Goal: Register for event/course

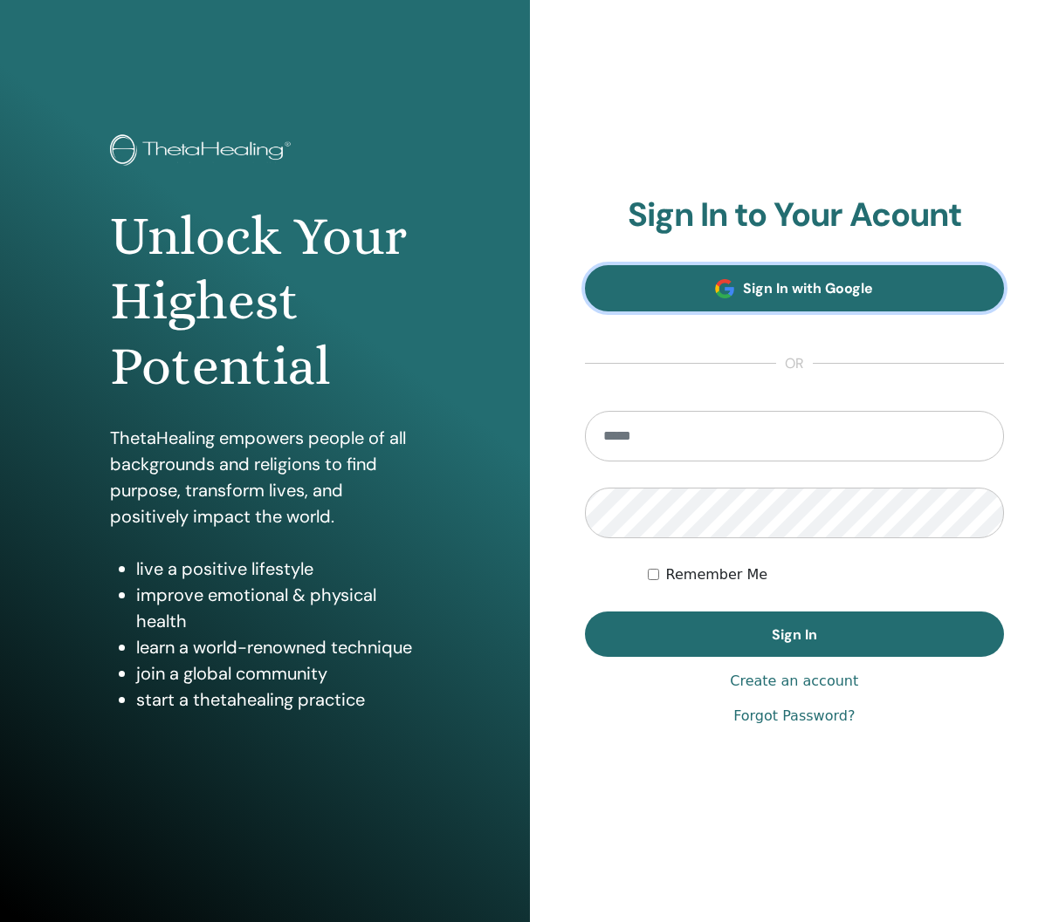
click at [674, 278] on link "Sign In with Google" at bounding box center [795, 288] width 420 height 46
click at [808, 291] on span "Sign In with Google" at bounding box center [808, 288] width 130 height 18
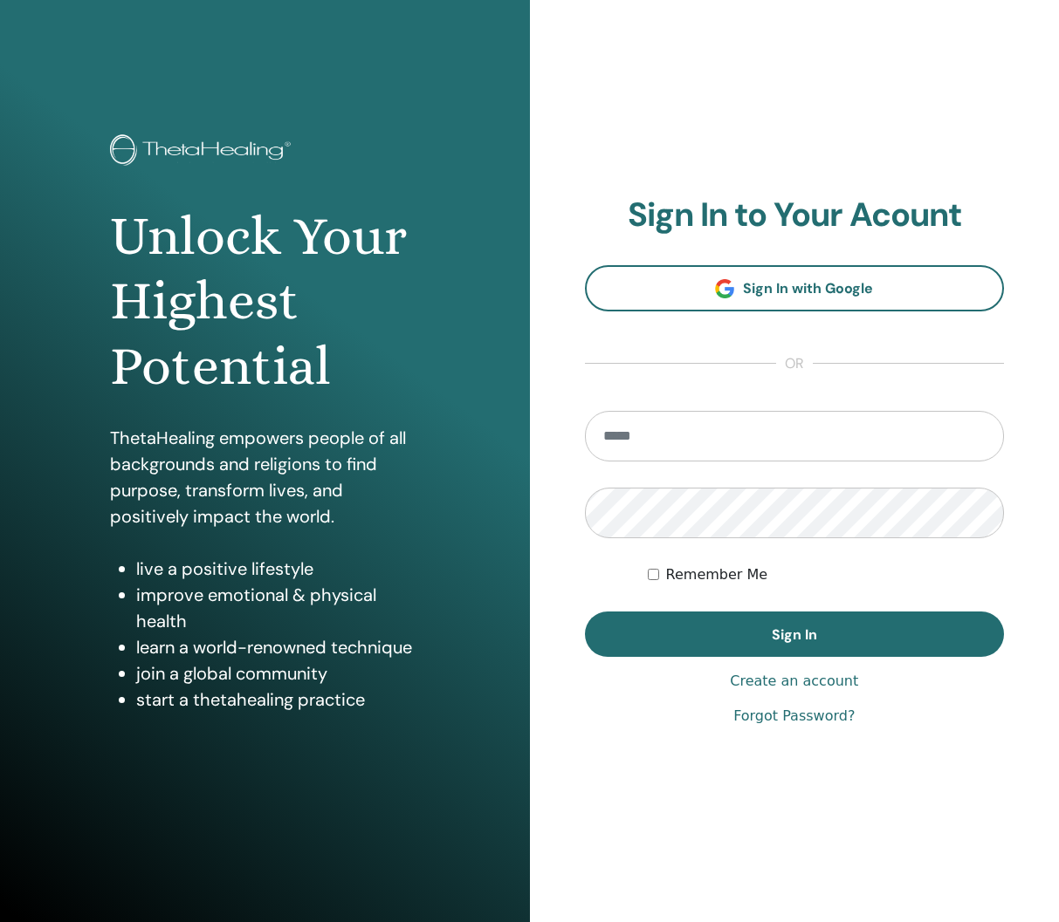
click at [677, 433] on input "email" at bounding box center [795, 436] width 420 height 51
type input "**********"
click at [585, 612] on button "Sign In" at bounding box center [795, 634] width 420 height 45
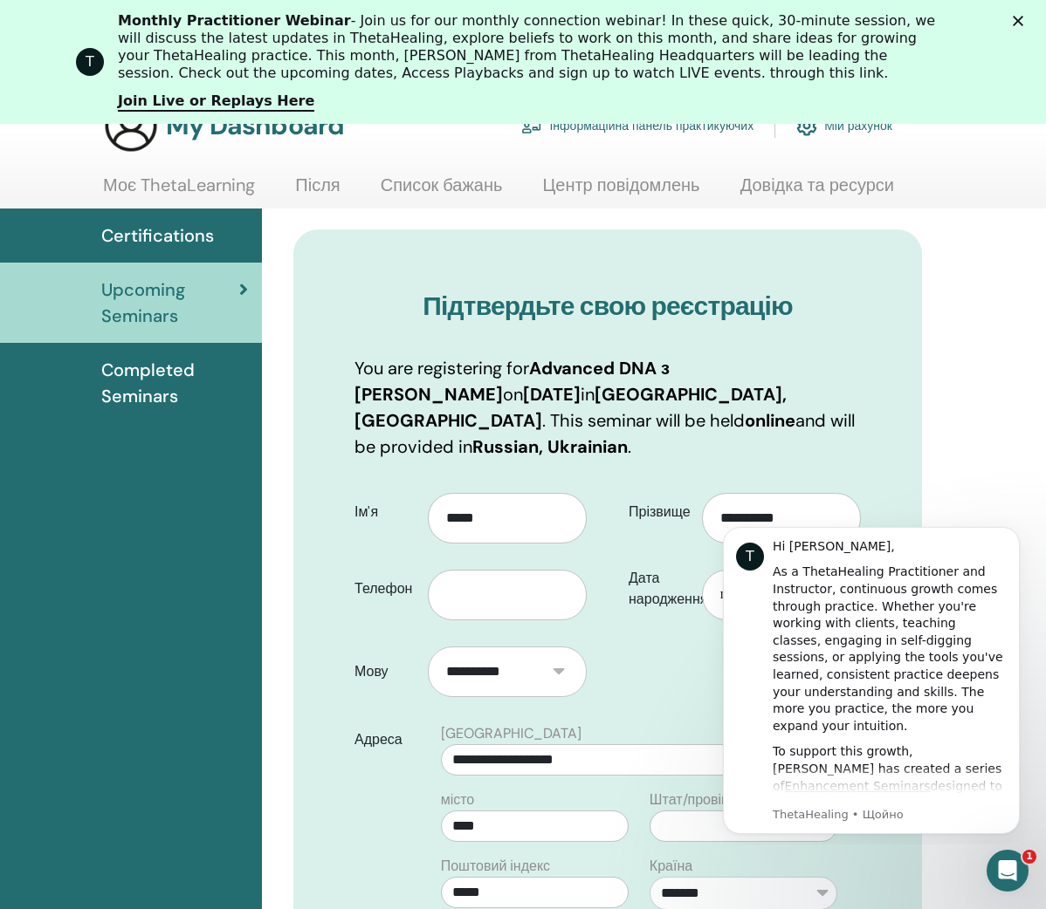
scroll to position [105, 0]
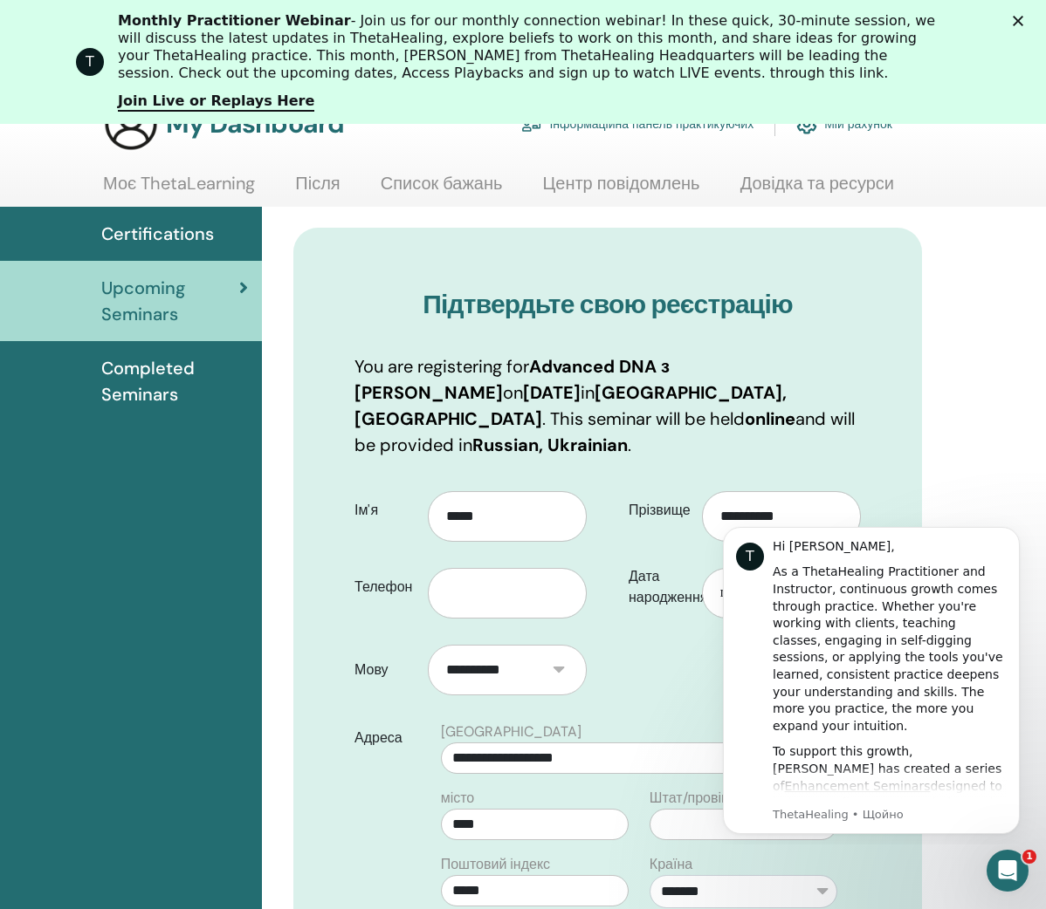
click at [1023, 21] on icon "Закрити" at bounding box center [1017, 21] width 10 height 10
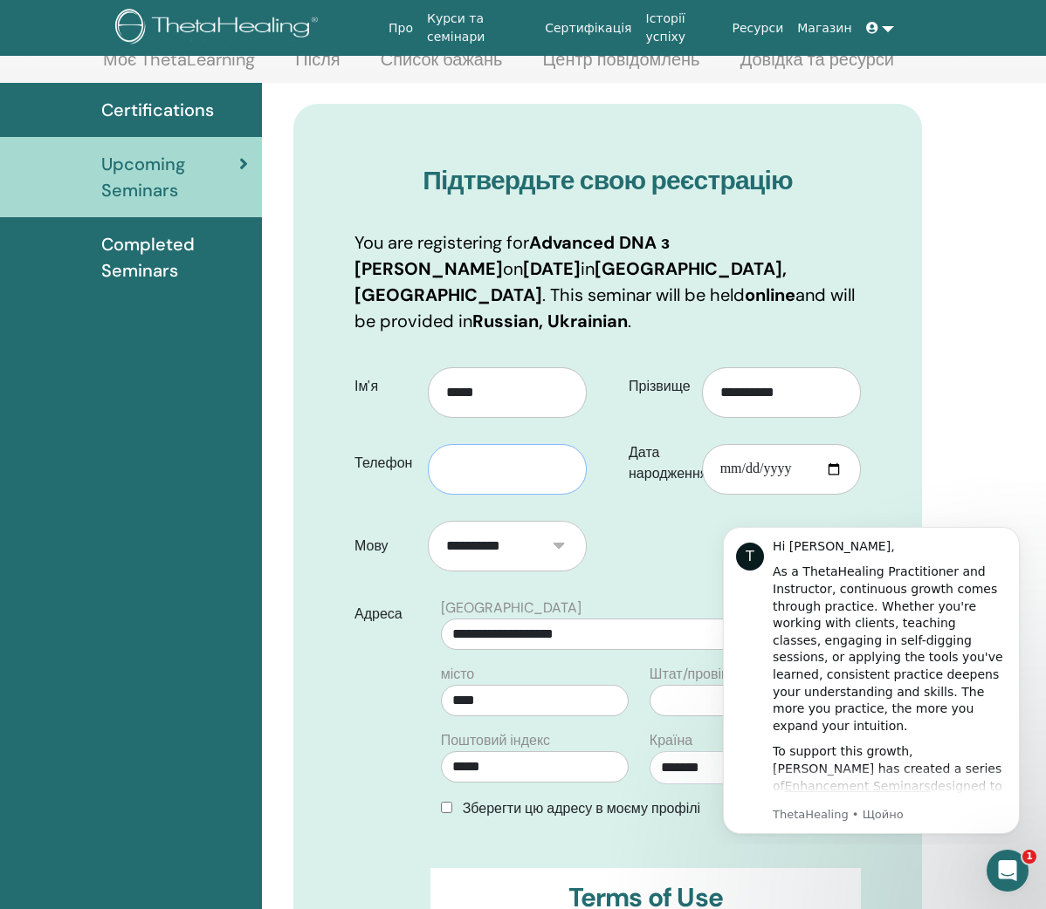
click at [478, 456] on input "text" at bounding box center [507, 469] width 159 height 51
click at [877, 431] on div "**********" at bounding box center [607, 697] width 628 height 1186
click at [838, 449] on input "Дата народження" at bounding box center [781, 469] width 159 height 51
type input "**********"
click at [1014, 539] on button "Dismiss notification" at bounding box center [1014, 532] width 23 height 23
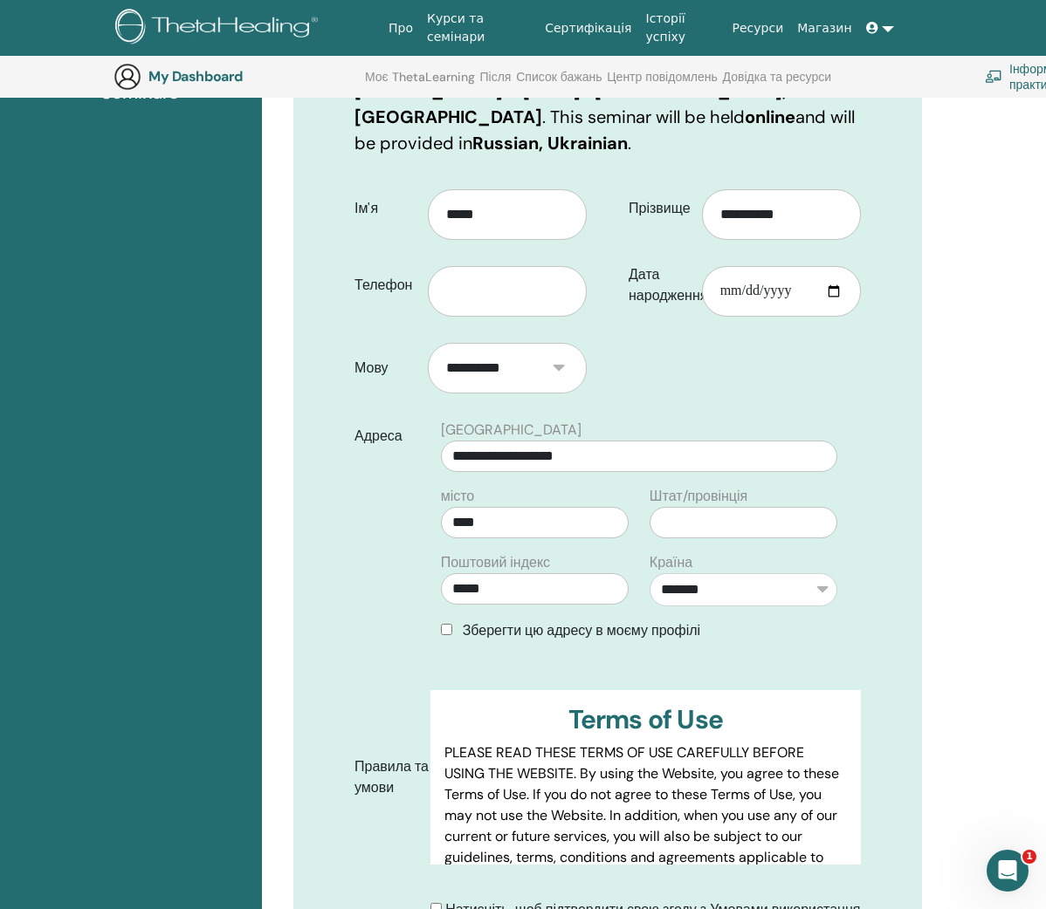
scroll to position [356, 0]
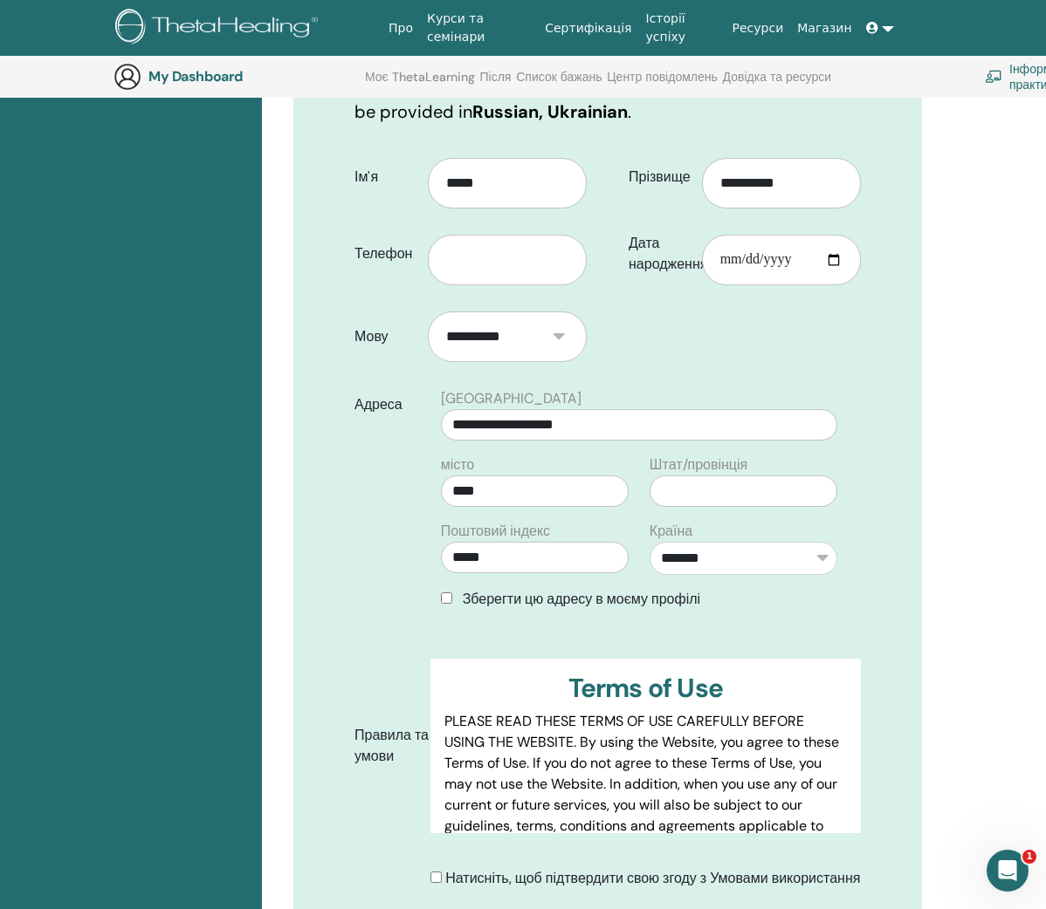
click at [453, 589] on div "Зберегти цю адресу в моєму профілі" at bounding box center [639, 599] width 396 height 21
click at [447, 589] on div "Зберегти цю адресу в моєму профілі" at bounding box center [639, 599] width 396 height 21
click at [487, 252] on input "text" at bounding box center [507, 260] width 159 height 51
click at [487, 254] on input "text" at bounding box center [507, 260] width 159 height 51
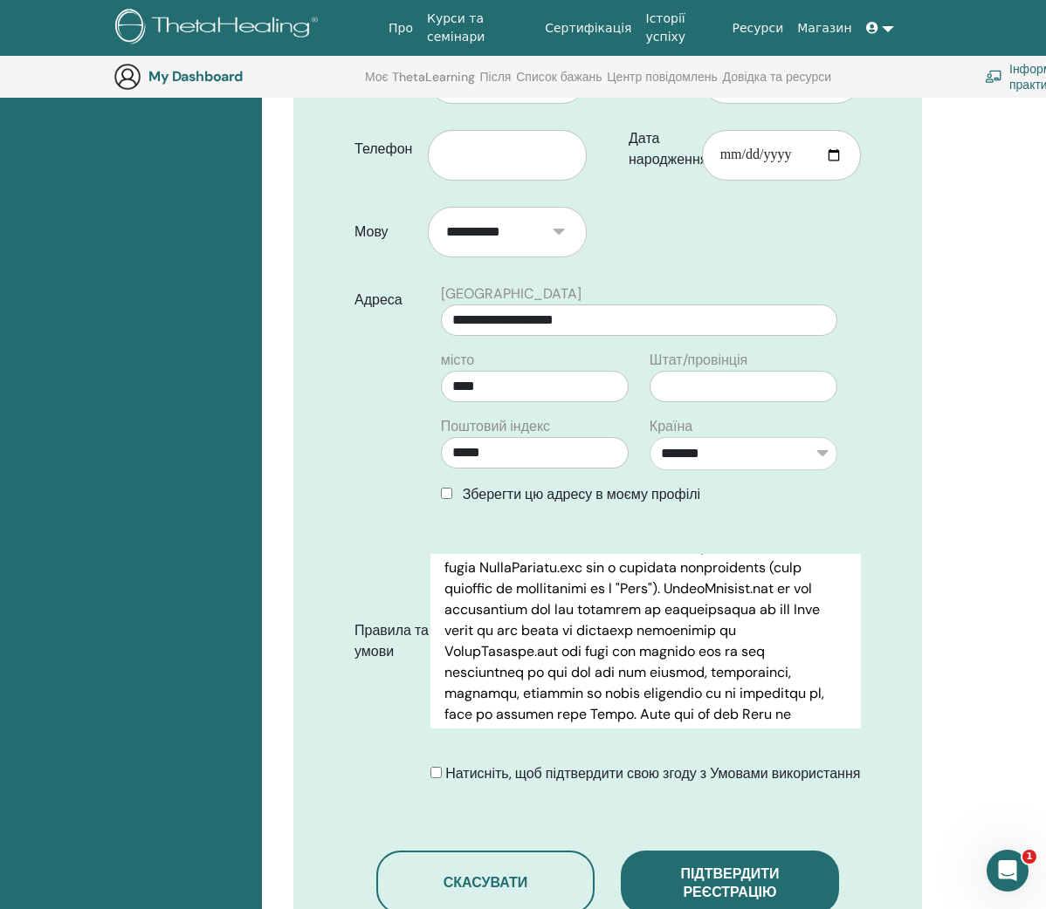
scroll to position [566, 0]
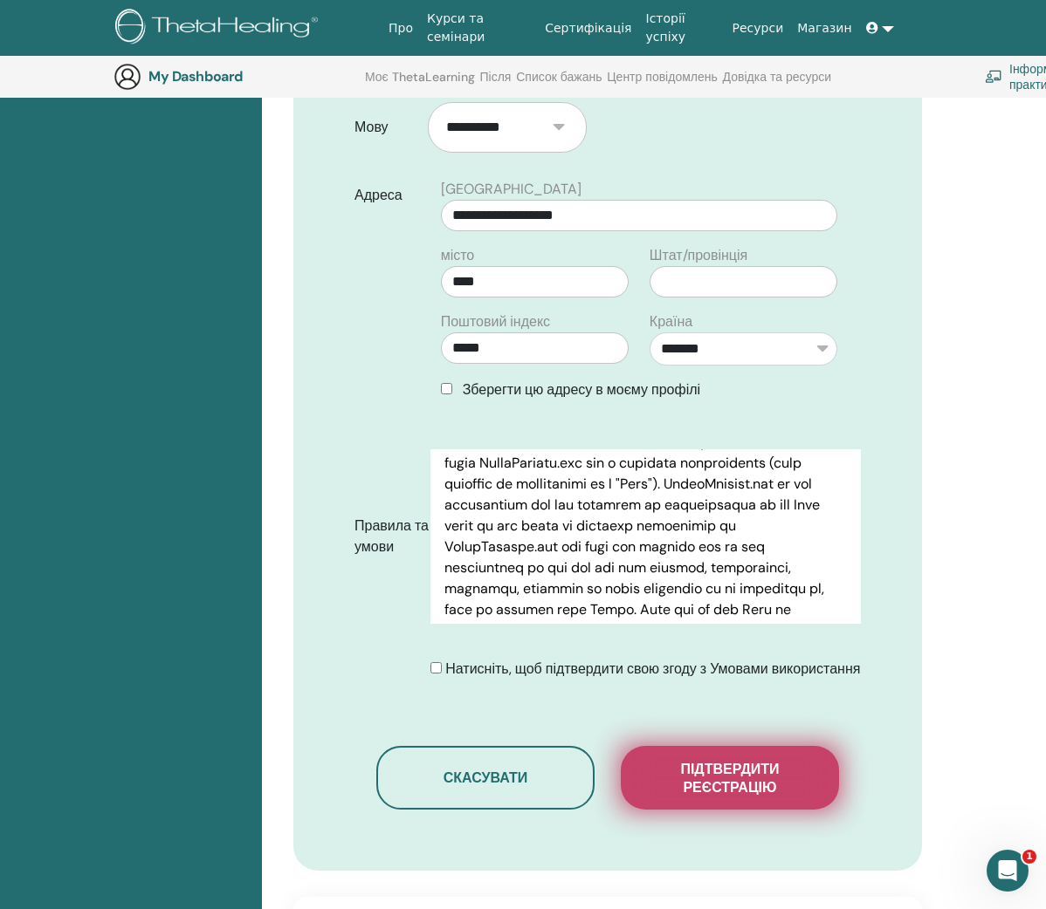
click at [752, 786] on span "Підтвердити реєстрацію" at bounding box center [729, 778] width 175 height 37
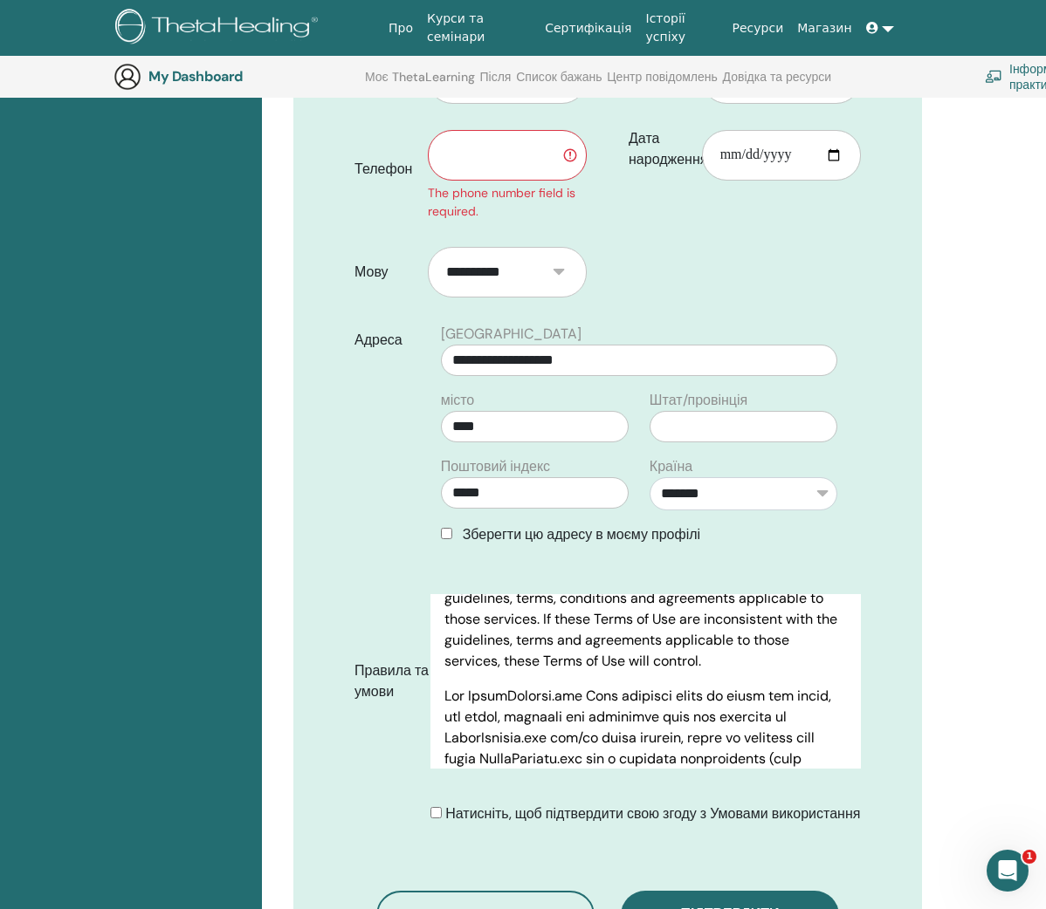
scroll to position [0, 0]
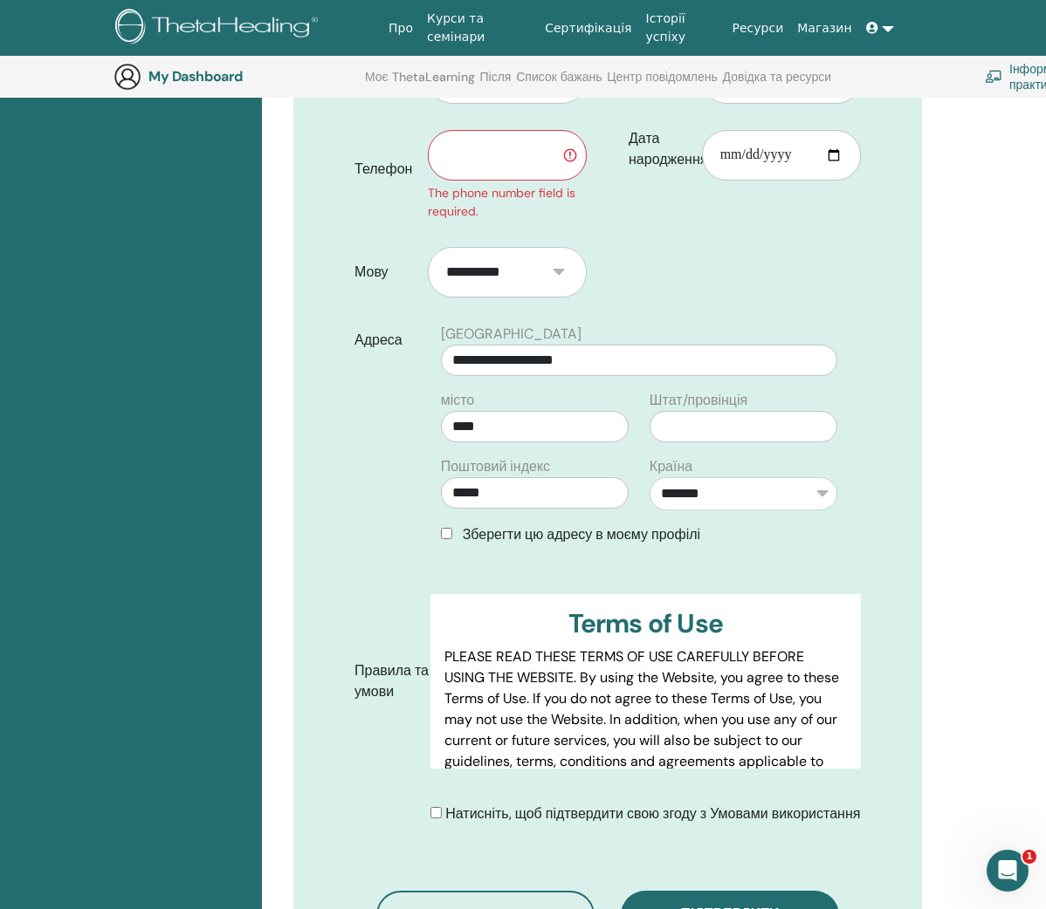
click at [492, 138] on input "text" at bounding box center [507, 155] width 159 height 51
type input "*"
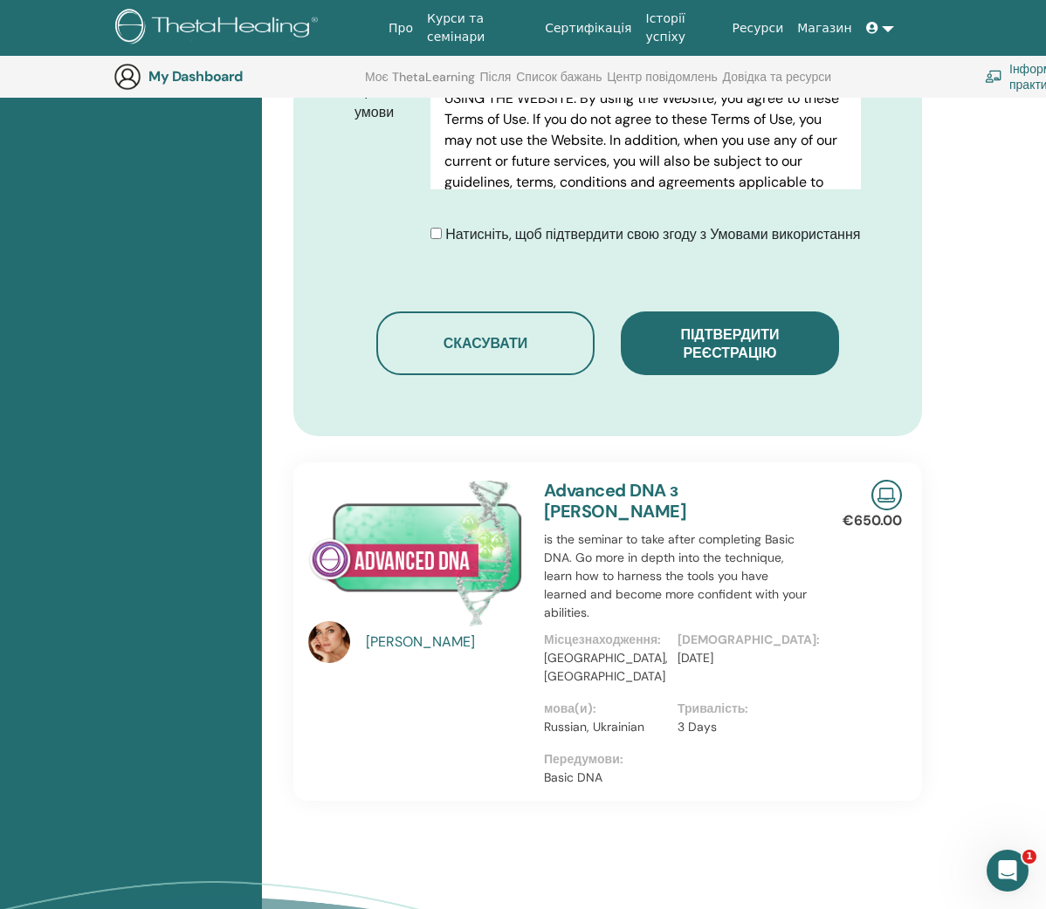
scroll to position [1089, 0]
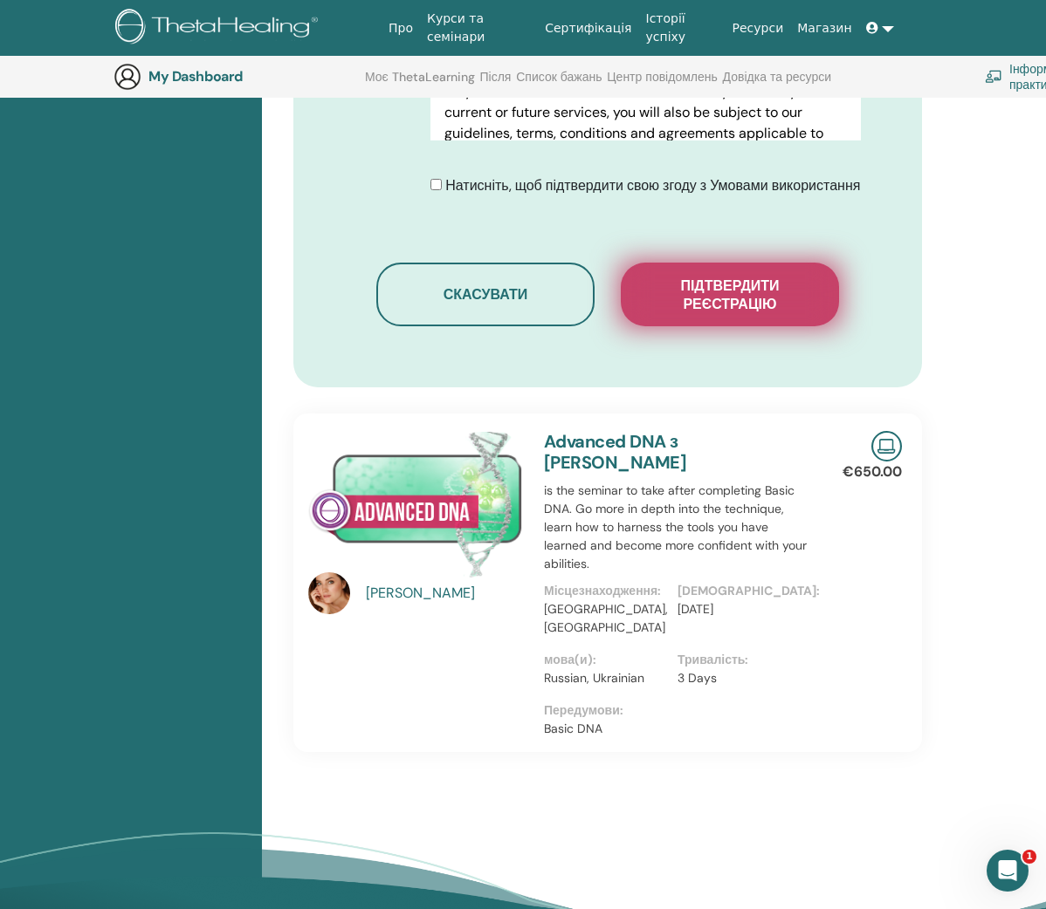
type input "**********"
click at [704, 286] on span "Підтвердити реєстрацію" at bounding box center [729, 295] width 175 height 37
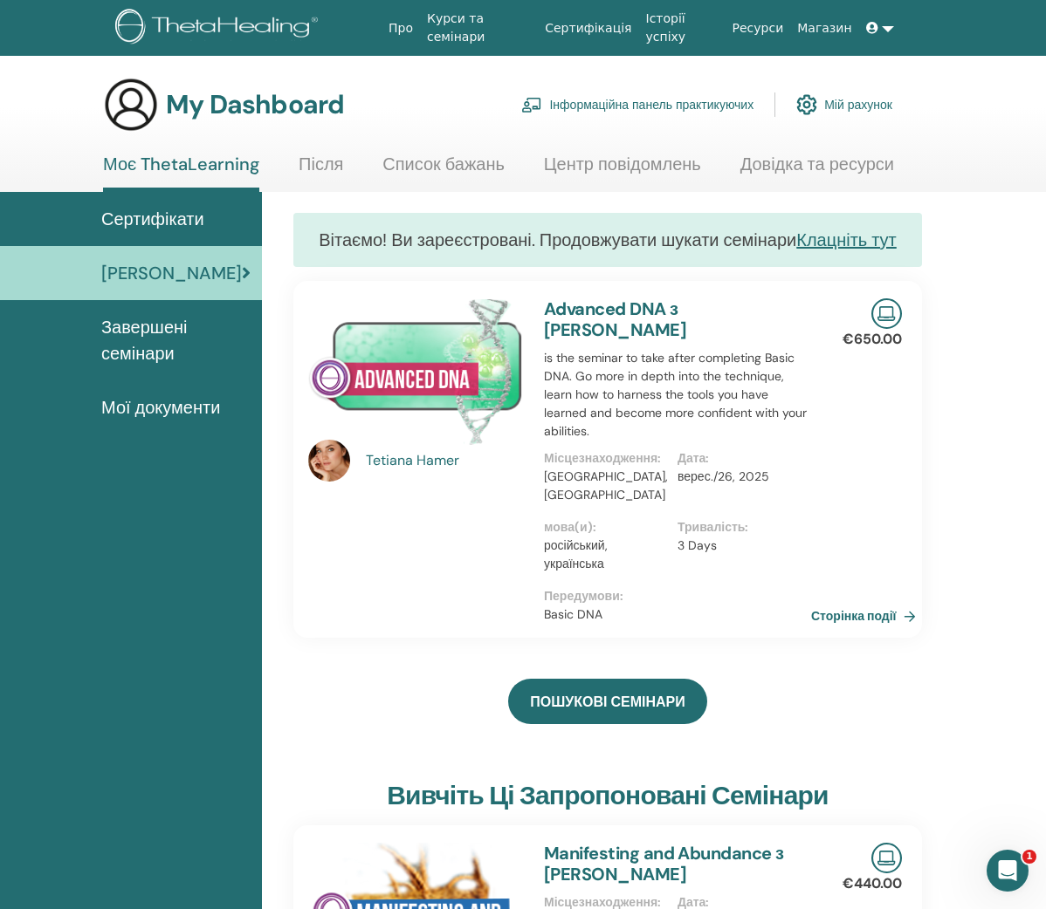
click at [201, 241] on link "Сертифікати" at bounding box center [131, 219] width 262 height 54
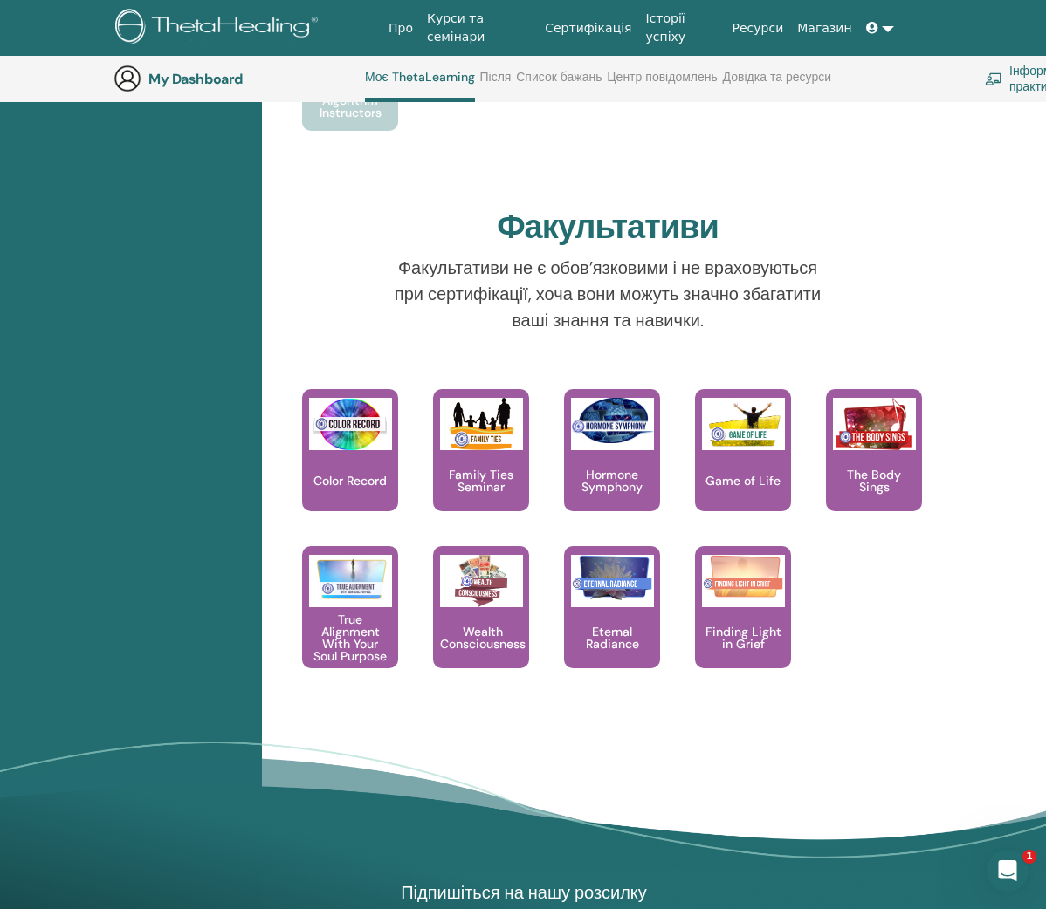
scroll to position [1722, 0]
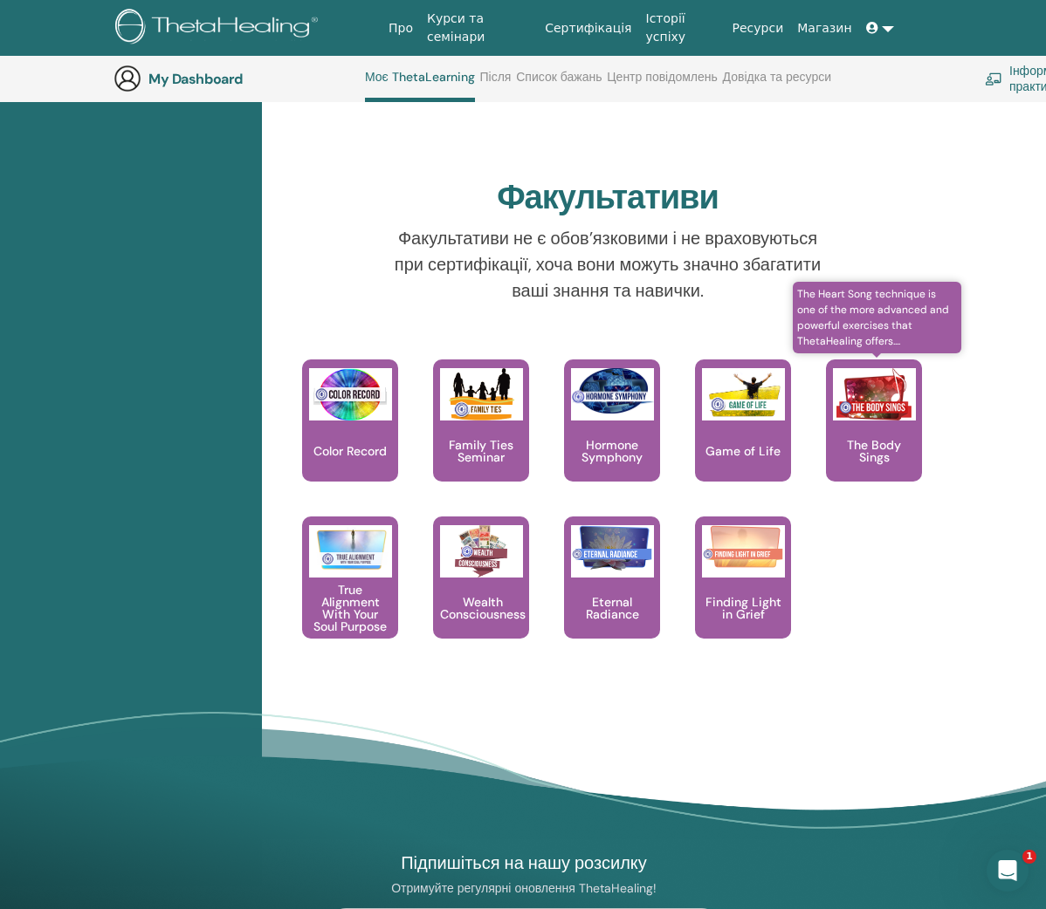
click at [893, 415] on img at bounding box center [874, 394] width 83 height 52
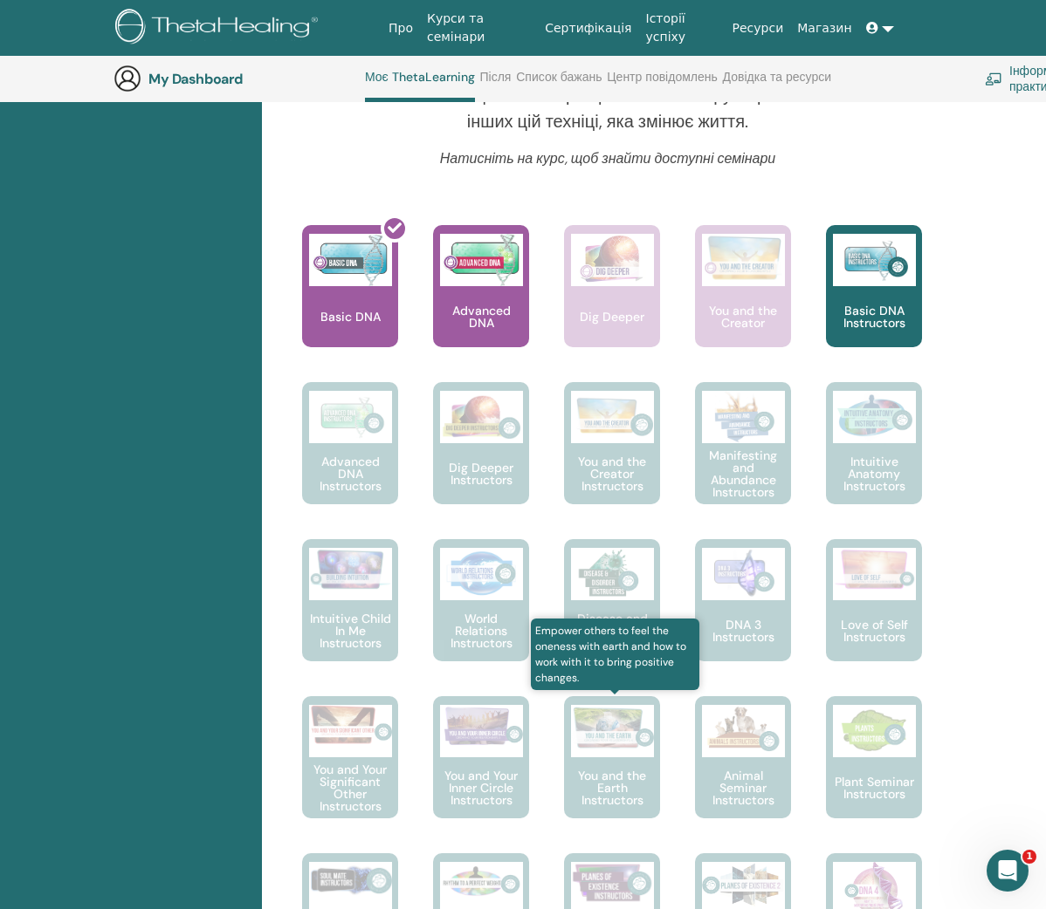
scroll to position [675, 0]
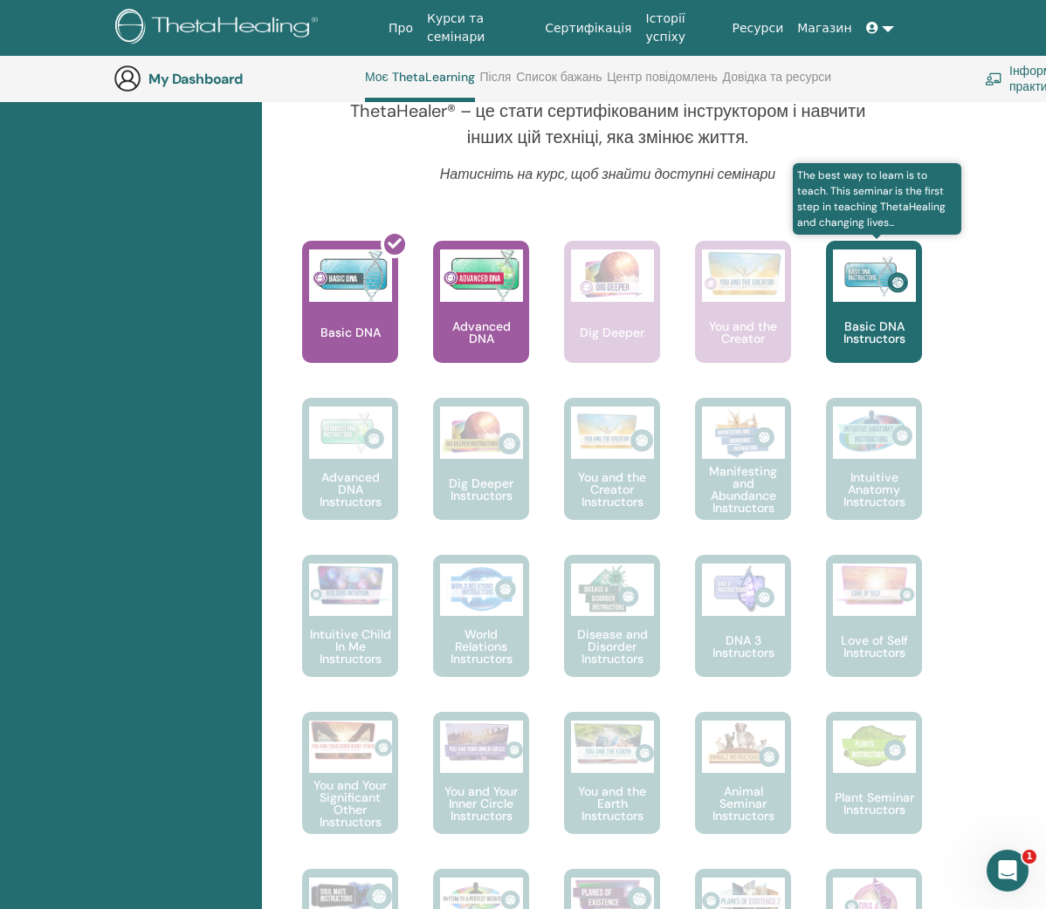
click at [877, 335] on p "Basic DNA Instructors" at bounding box center [874, 332] width 96 height 24
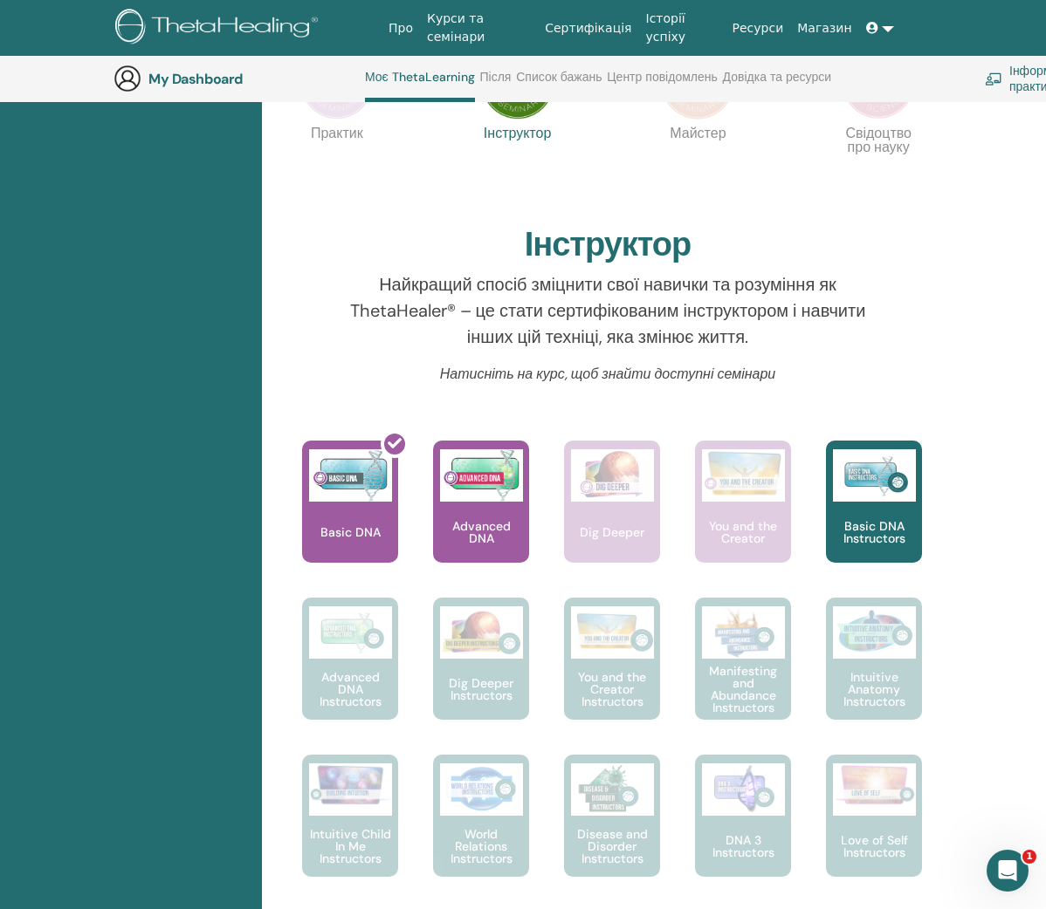
scroll to position [465, 0]
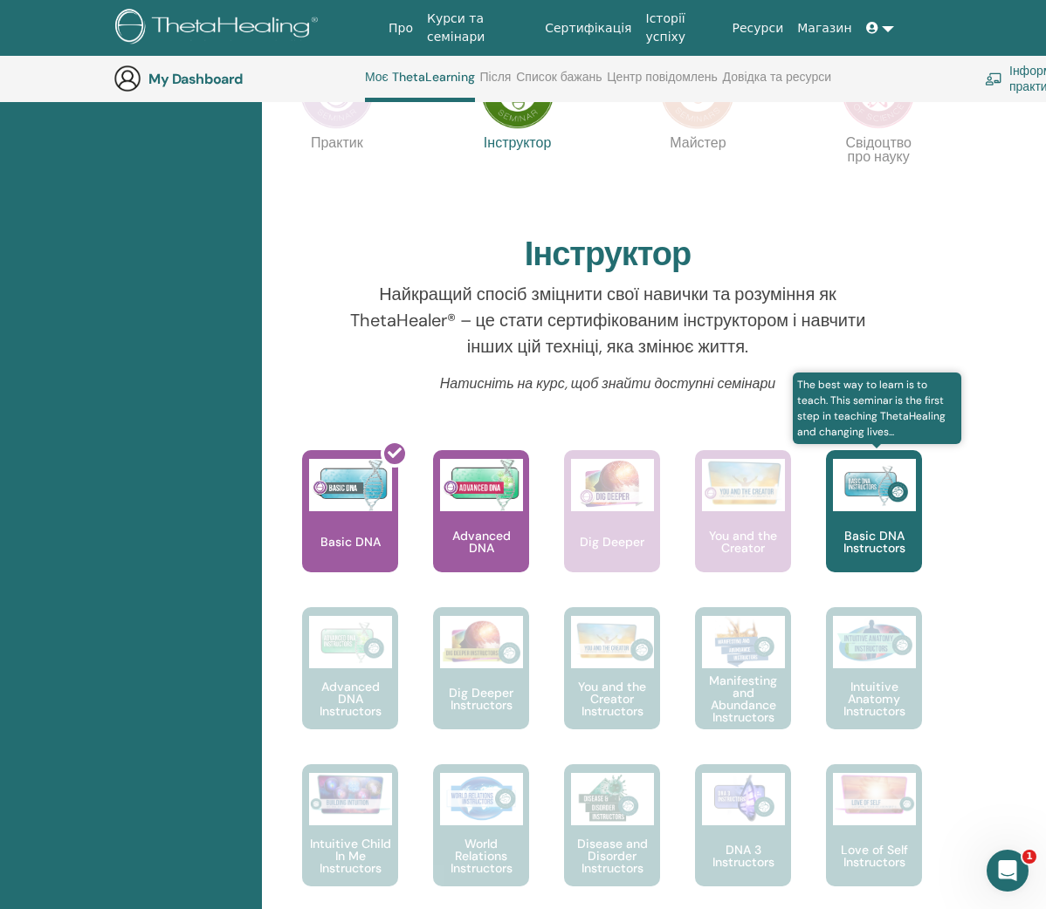
click at [861, 489] on img at bounding box center [874, 485] width 83 height 52
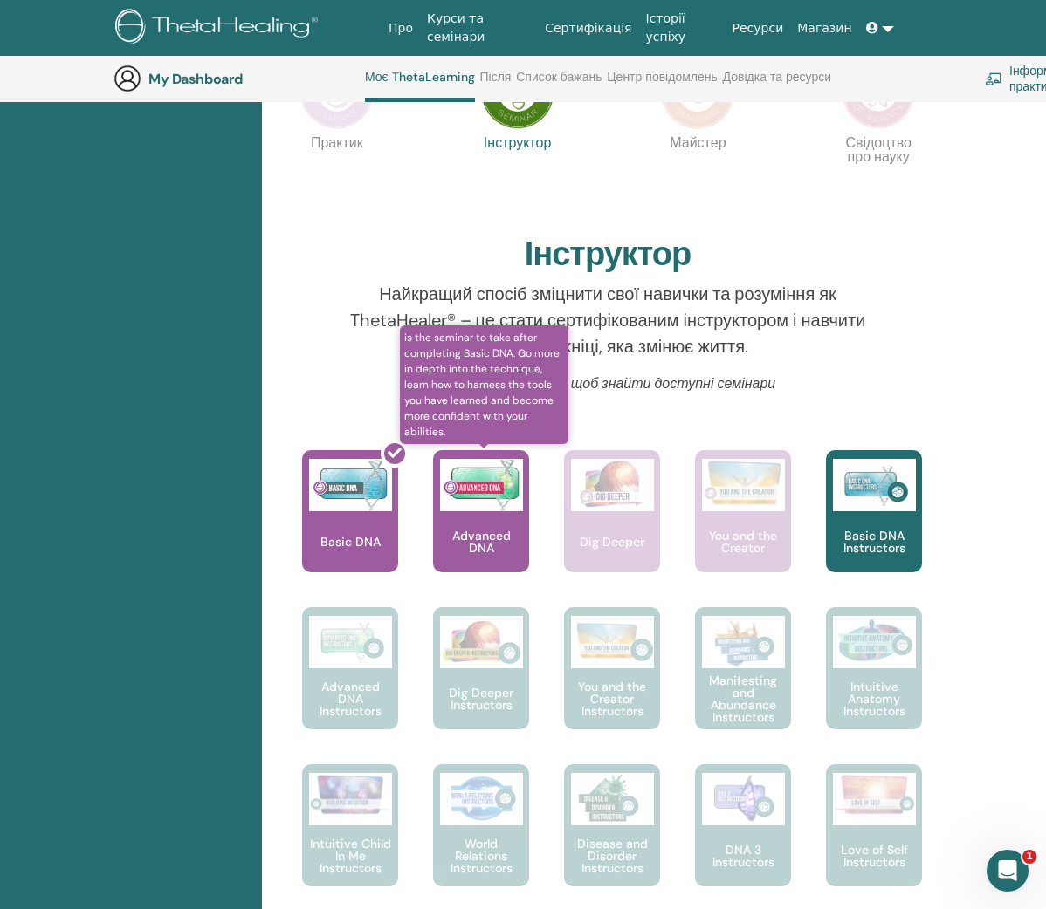
click at [492, 536] on p "Advanced DNA" at bounding box center [481, 542] width 96 height 24
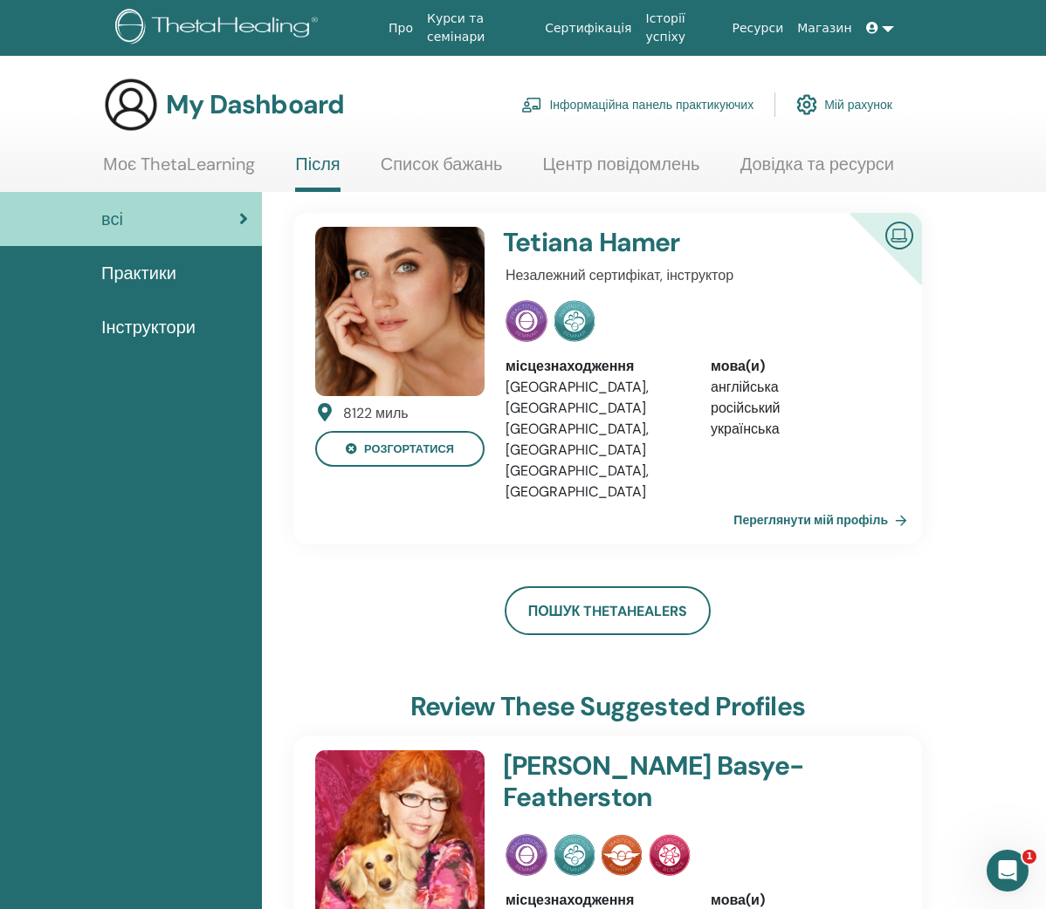
click at [854, 503] on link "Переглянути мій профіль" at bounding box center [823, 520] width 181 height 35
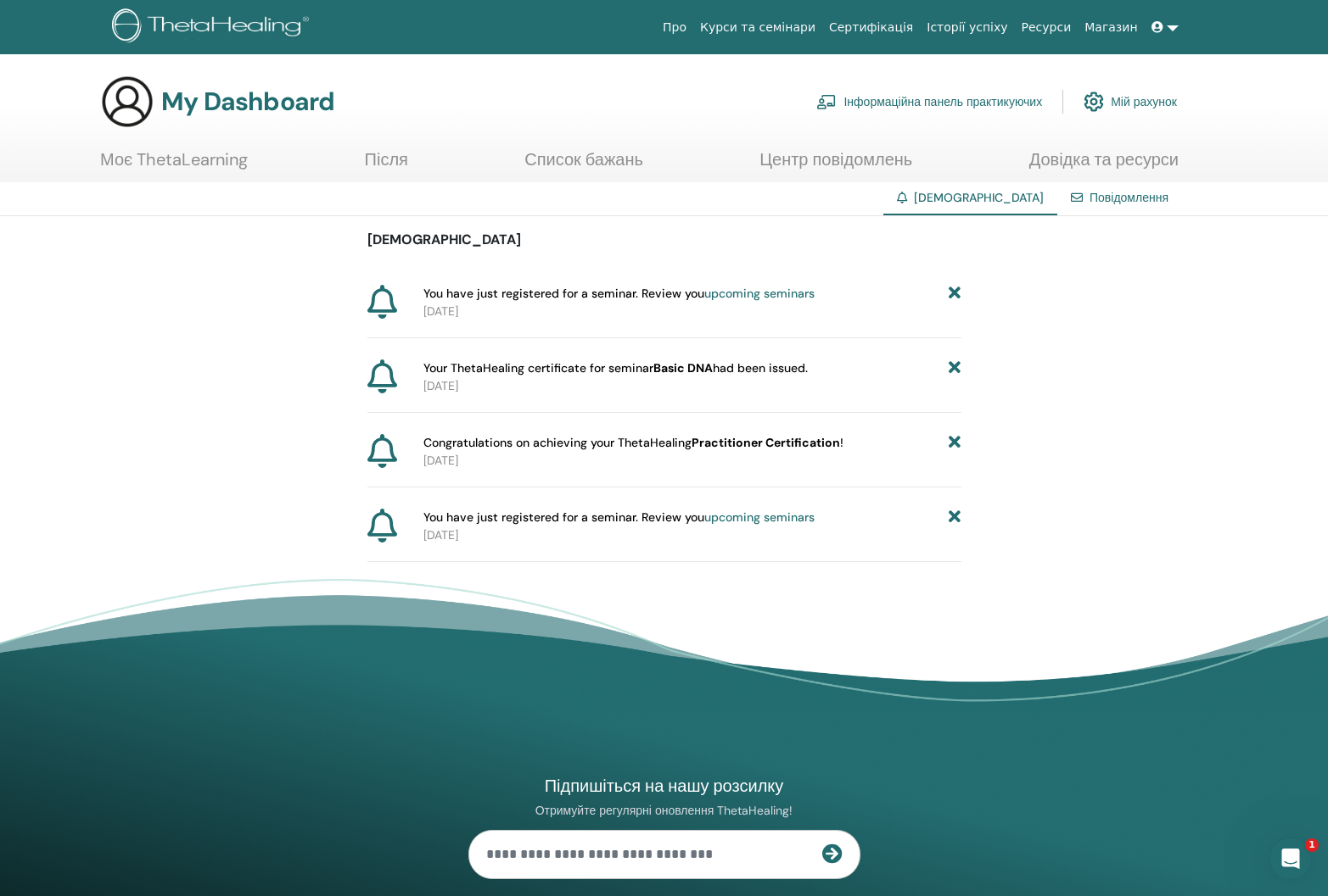
click at [482, 366] on span "Your ThetaHealing certificate for seminar Basic DNA had been issued." at bounding box center [614, 368] width 384 height 17
click at [920, 23] on link "Сертифікація" at bounding box center [871, 27] width 97 height 31
